Goal: Transaction & Acquisition: Purchase product/service

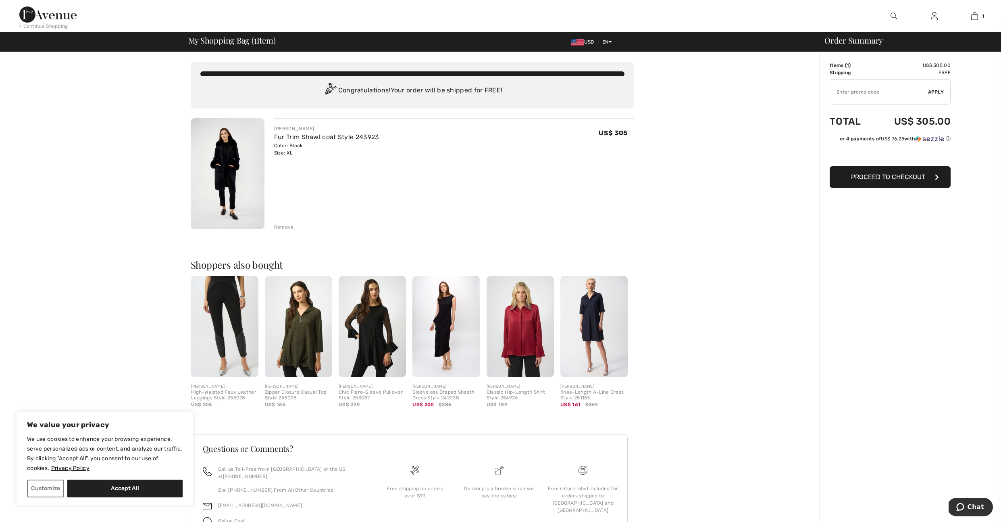
click at [859, 95] on input "TEXT" at bounding box center [879, 92] width 98 height 24
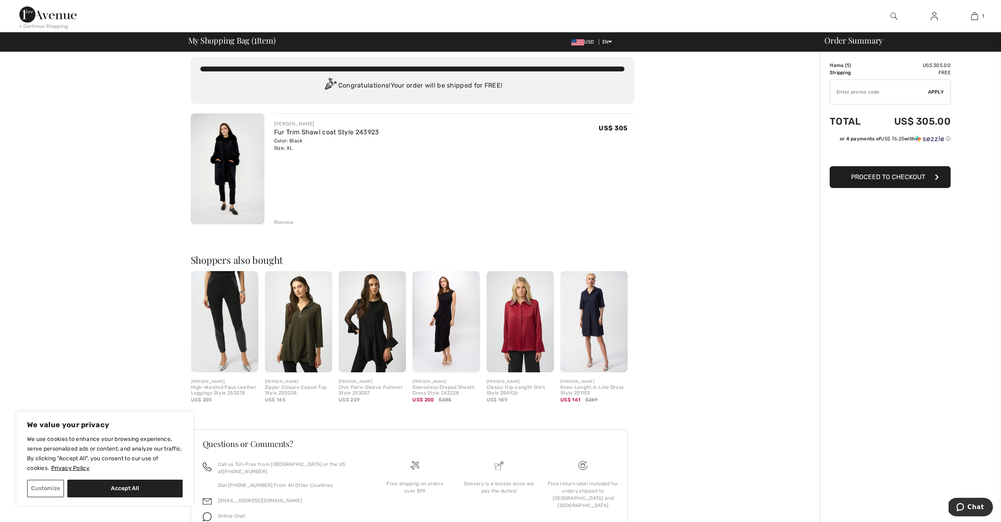
scroll to position [88, 0]
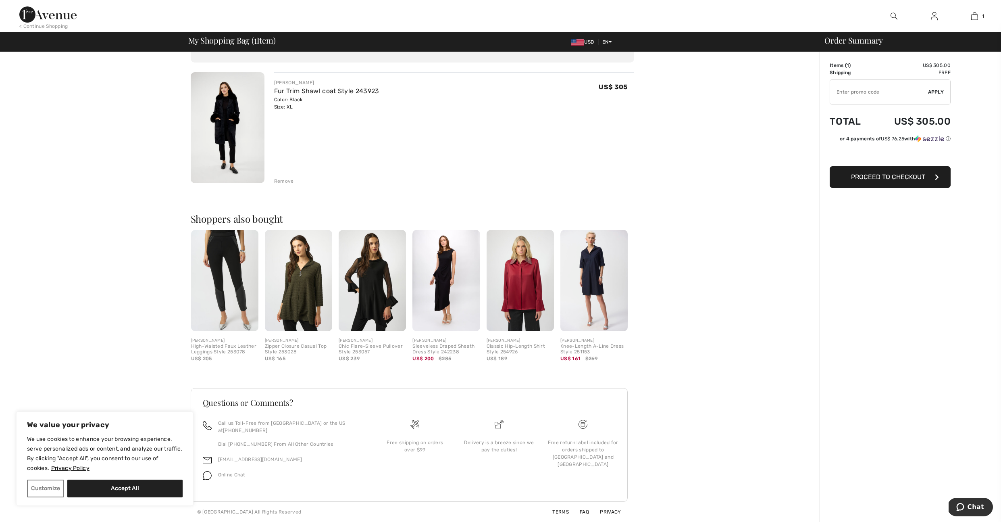
click at [919, 181] on span "Proceed to Checkout" at bounding box center [888, 177] width 74 height 8
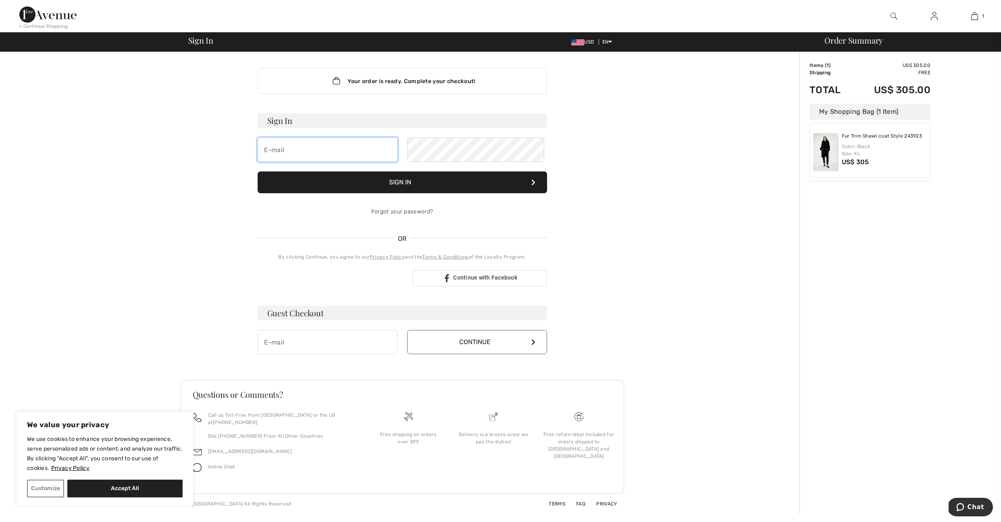
click at [339, 162] on input "email" at bounding box center [328, 149] width 140 height 24
type input "[EMAIL_ADDRESS][DOMAIN_NAME]"
click at [350, 354] on input "email" at bounding box center [328, 342] width 140 height 24
type input "[EMAIL_ADDRESS][DOMAIN_NAME]"
click at [481, 354] on button "Continue" at bounding box center [477, 342] width 140 height 24
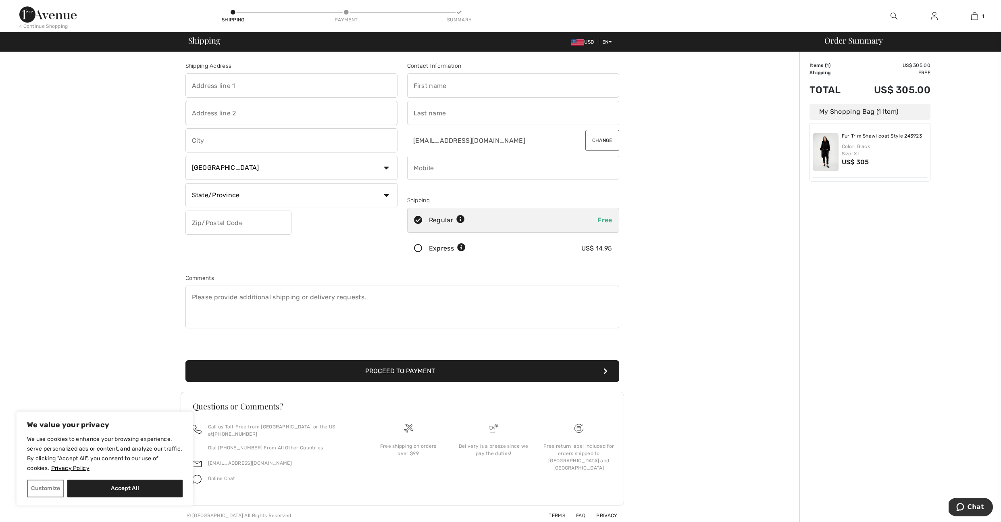
click at [263, 86] on input "text" at bounding box center [291, 85] width 212 height 24
type input "8901 Tara Hill Road"
type input "Darien"
select select "US"
select select "IL"
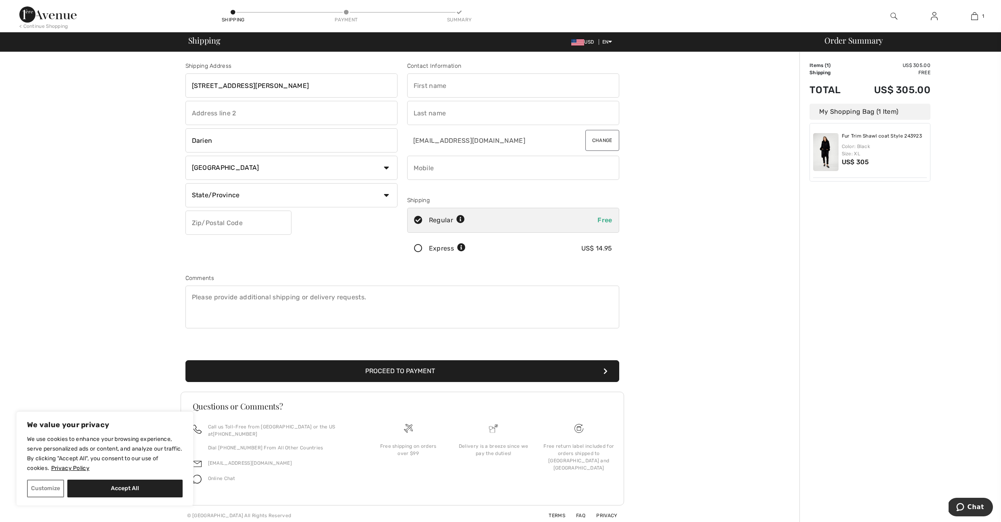
type input "60561"
type input "Elizabeth"
type input "Weiland"
type input "6308782068"
click at [388, 382] on button "Proceed to Payment" at bounding box center [402, 371] width 434 height 22
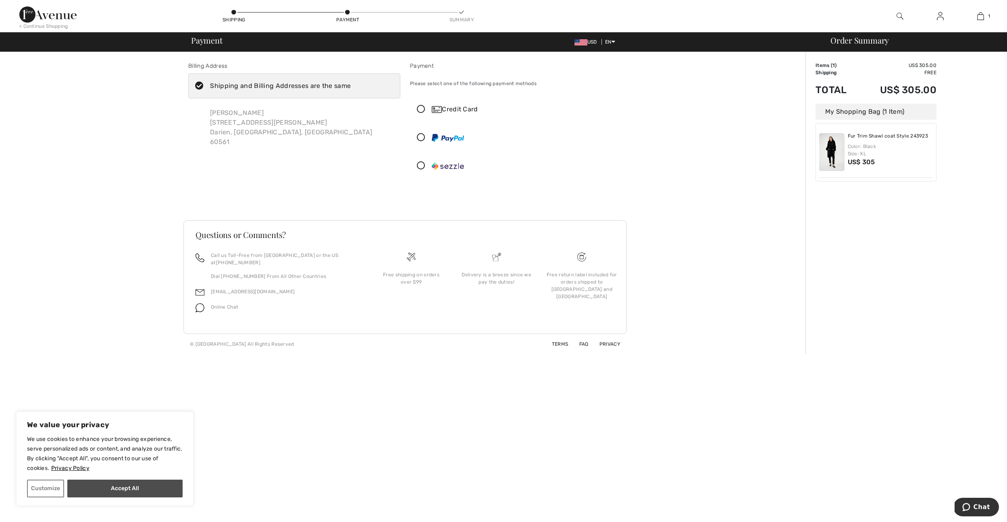
click at [123, 489] on button "Accept All" at bounding box center [124, 488] width 115 height 18
checkbox input "true"
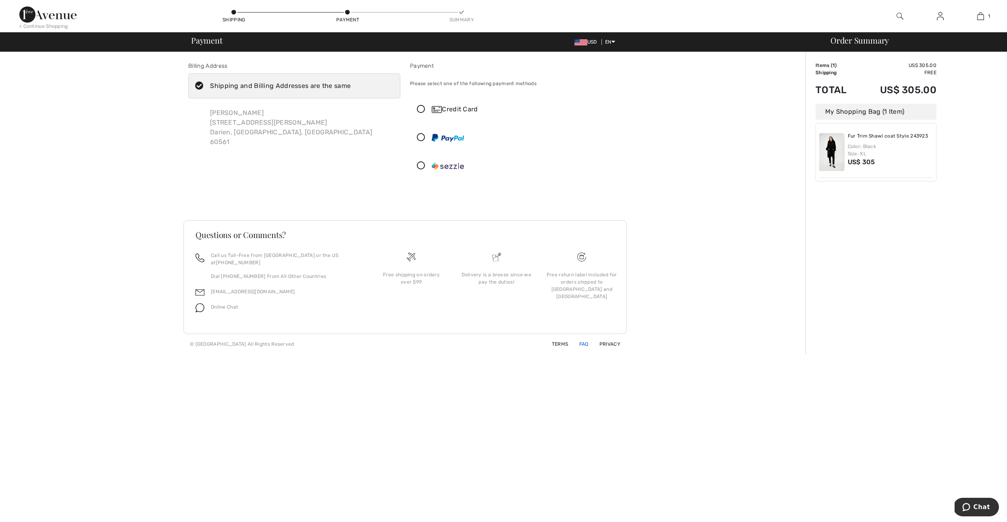
click at [581, 347] on link "FAQ" at bounding box center [579, 344] width 19 height 6
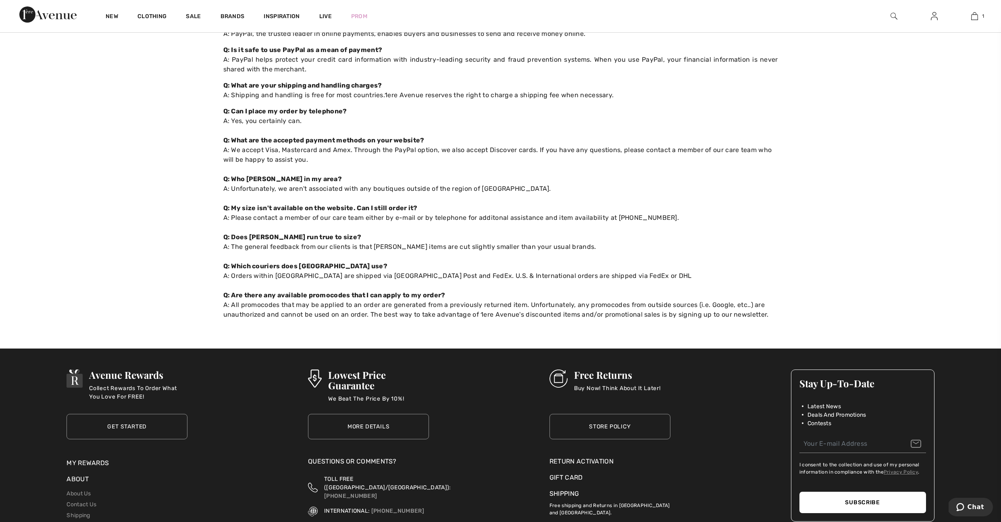
scroll to position [340, 0]
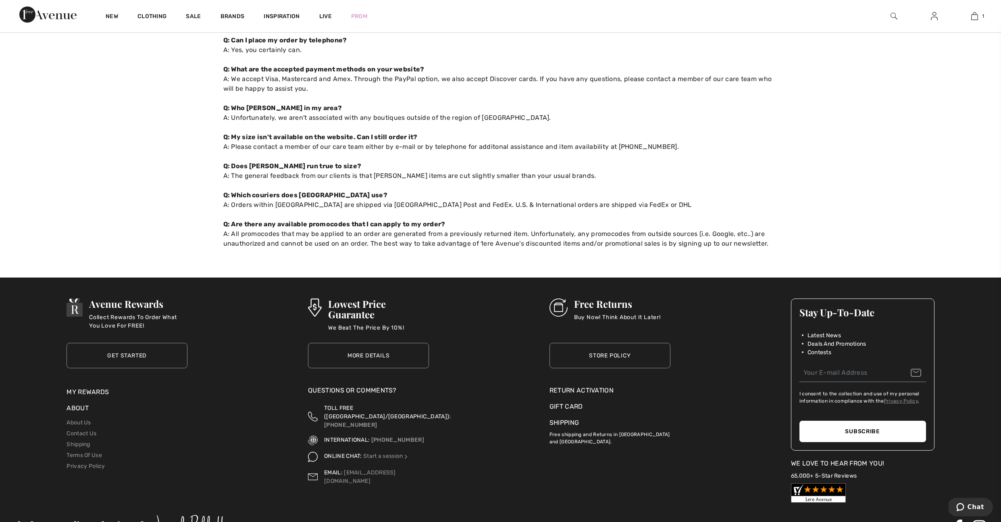
click at [600, 368] on link "Store Policy" at bounding box center [609, 355] width 121 height 25
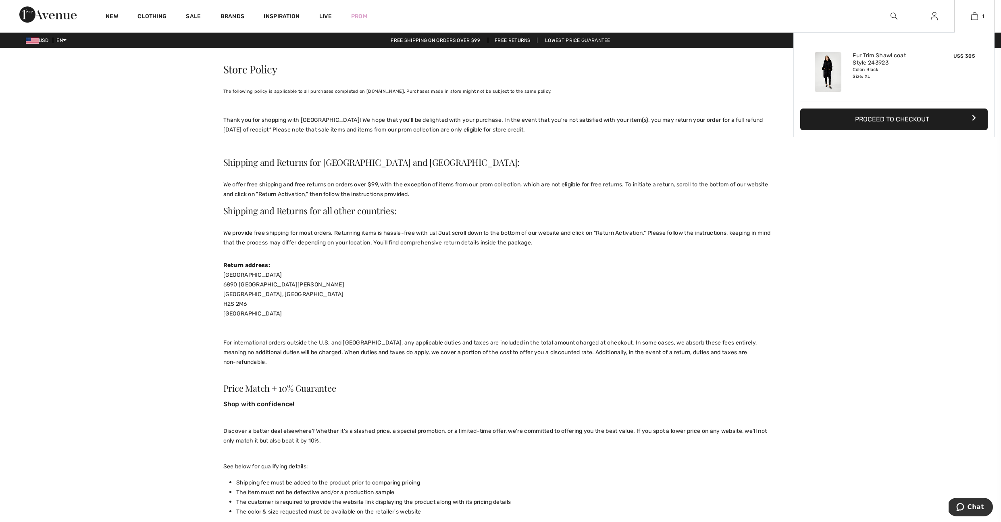
click at [925, 129] on button "Proceed to Checkout" at bounding box center [893, 119] width 187 height 22
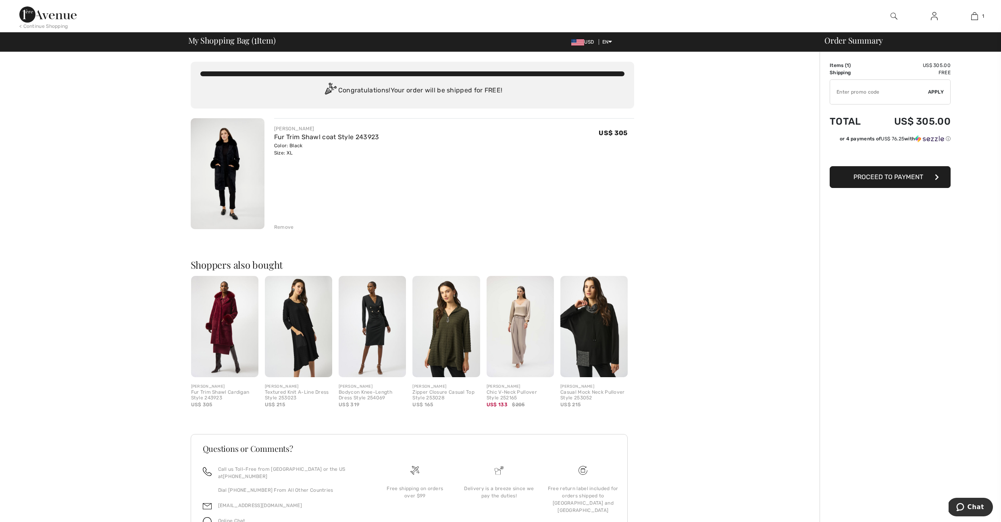
click at [870, 181] on span "Proceed to Payment" at bounding box center [888, 177] width 70 height 8
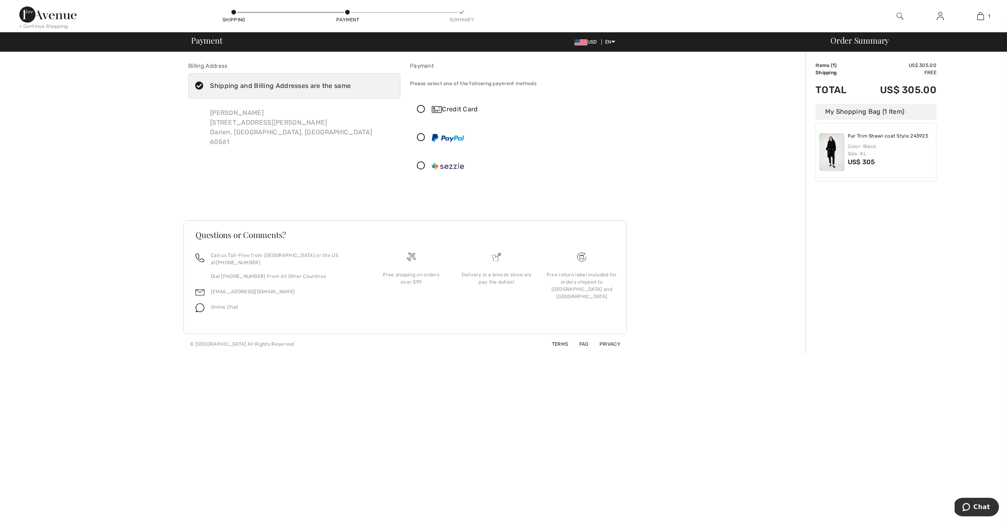
click at [423, 114] on icon at bounding box center [420, 109] width 21 height 8
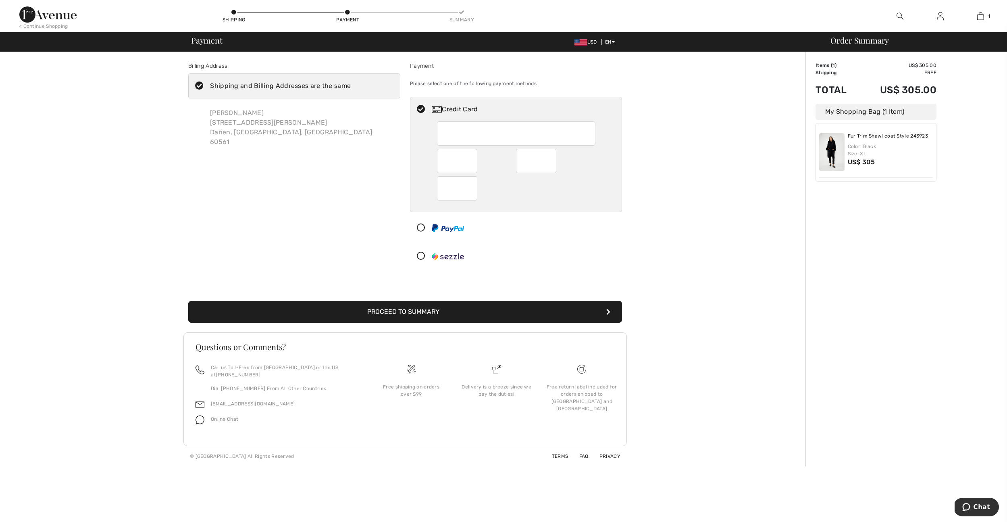
click at [519, 323] on button "Proceed to Summary" at bounding box center [405, 312] width 434 height 22
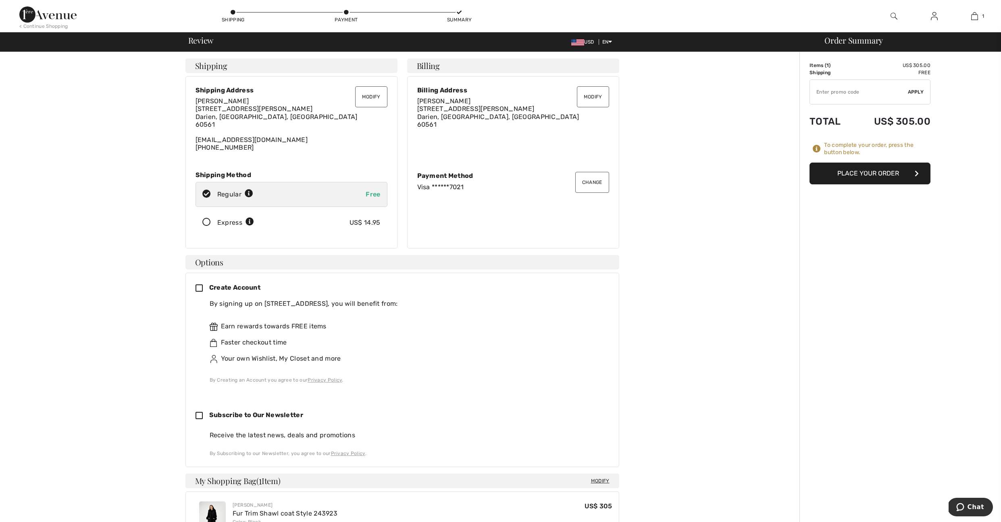
click at [834, 95] on input "TEXT" at bounding box center [859, 92] width 98 height 24
type input "NEW15"
click at [919, 92] on span "Apply" at bounding box center [916, 91] width 16 height 7
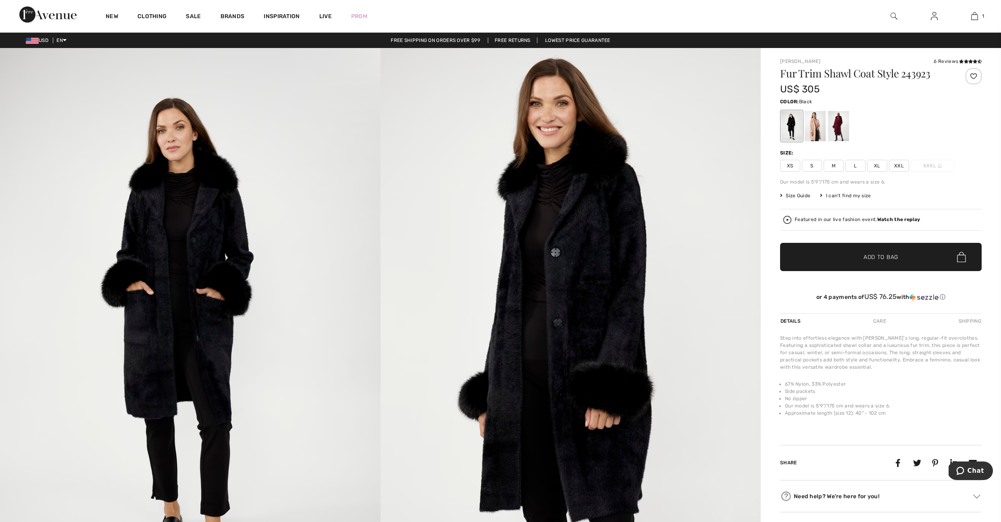
click at [878, 172] on span "XL" at bounding box center [877, 166] width 20 height 12
click at [878, 271] on span "✔ Added to Bag Add to Bag" at bounding box center [881, 257] width 202 height 28
click at [927, 156] on div "Size:" at bounding box center [881, 152] width 202 height 7
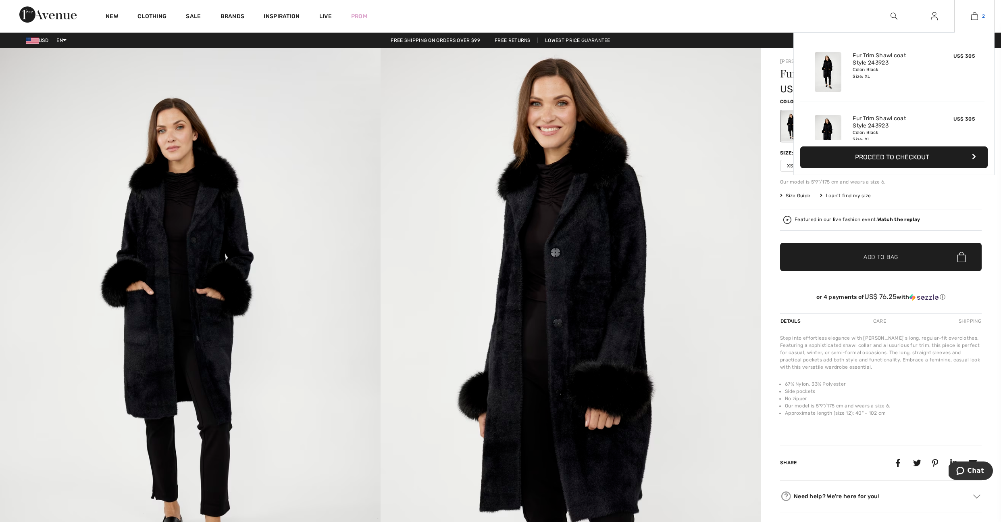
click at [972, 19] on img at bounding box center [974, 16] width 7 height 10
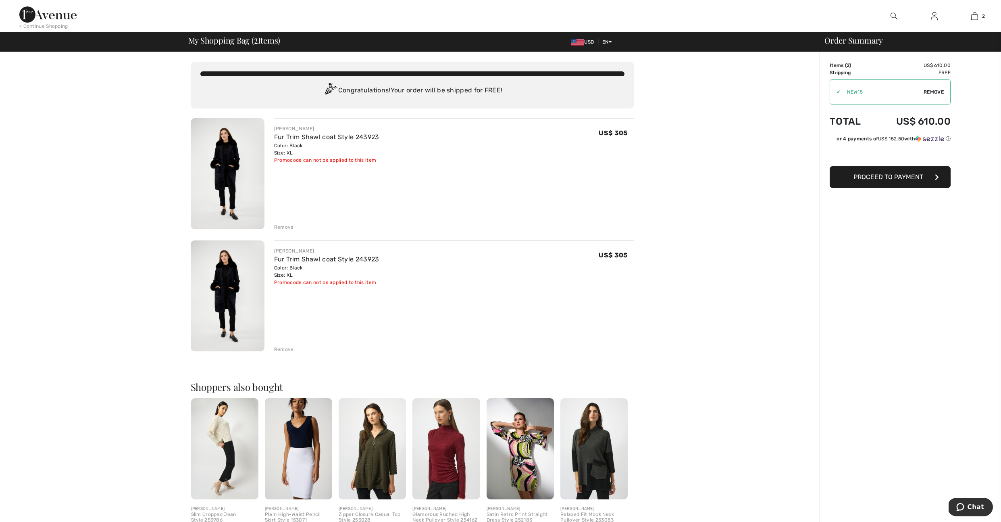
click at [287, 353] on div "Remove" at bounding box center [284, 348] width 20 height 7
